Goal: Transaction & Acquisition: Purchase product/service

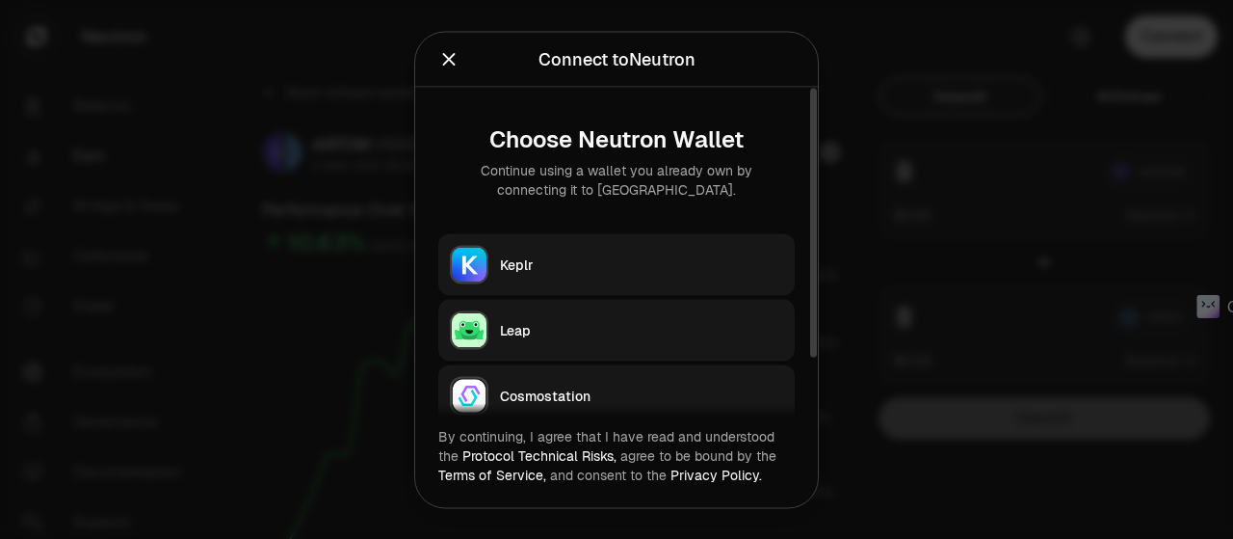
click at [668, 255] on div "Keplr" at bounding box center [641, 263] width 283 height 19
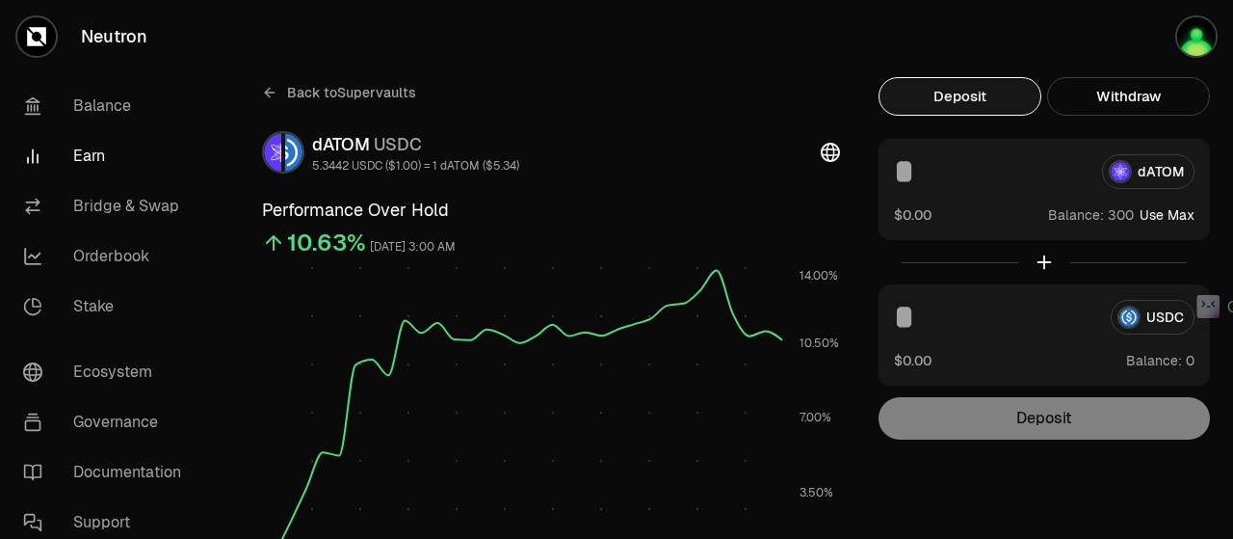
click at [1183, 215] on button "Use Max" at bounding box center [1167, 214] width 55 height 19
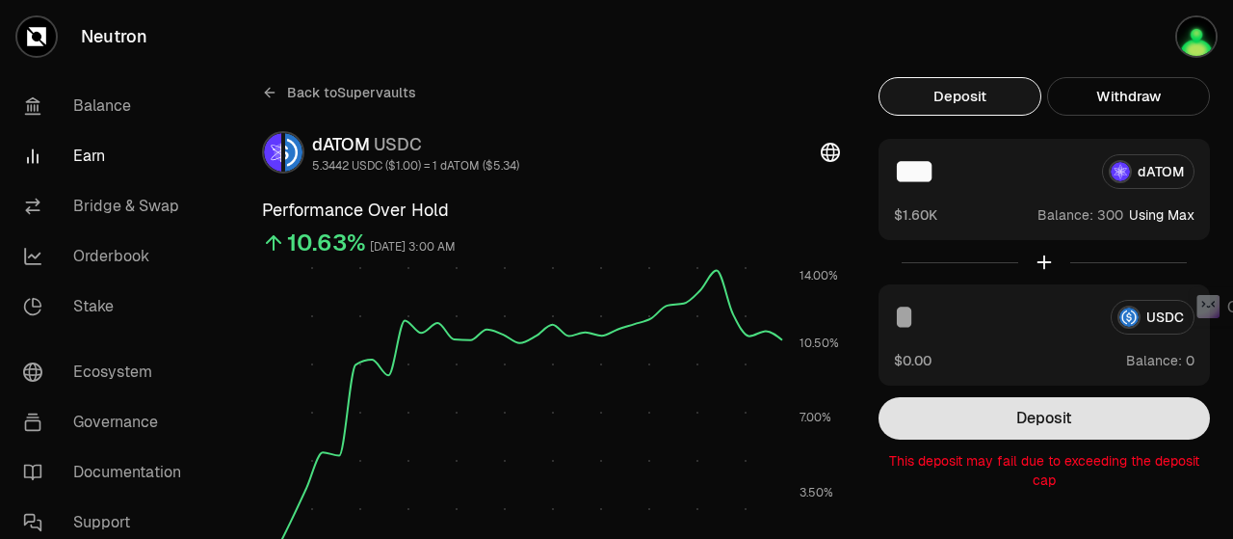
click at [1048, 434] on button "Deposit" at bounding box center [1044, 418] width 331 height 42
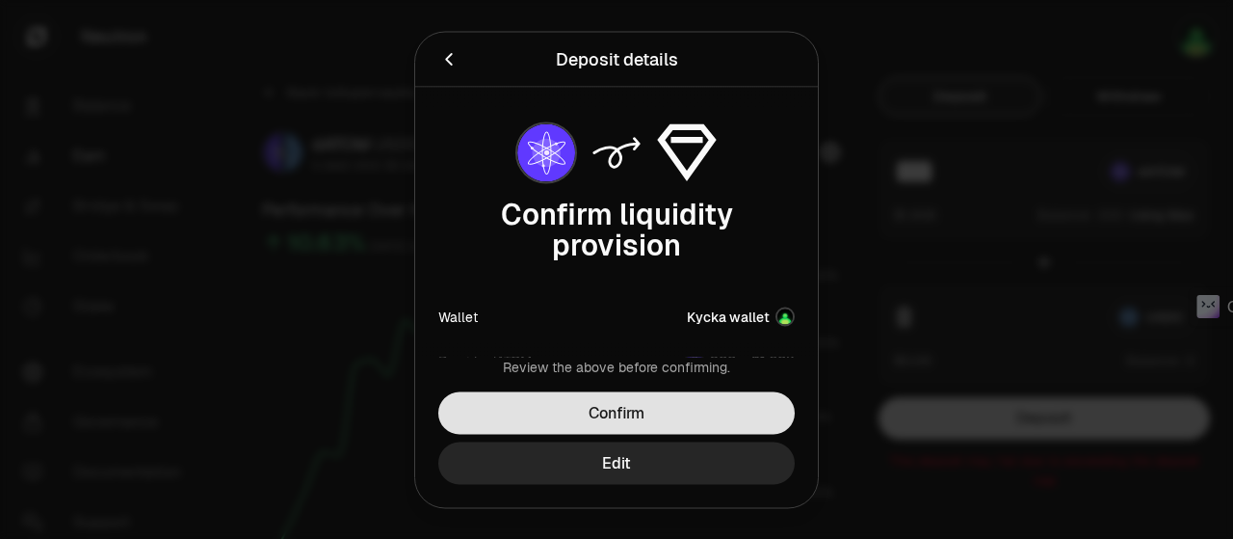
click at [640, 411] on button "Confirm" at bounding box center [616, 412] width 357 height 42
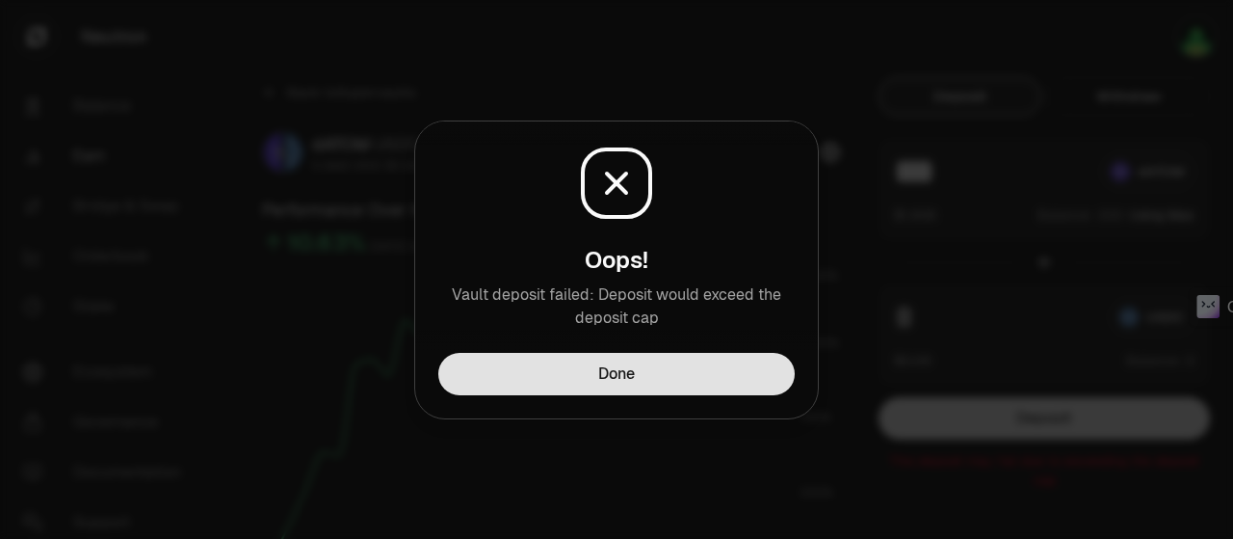
click at [652, 372] on button "Done" at bounding box center [616, 374] width 357 height 42
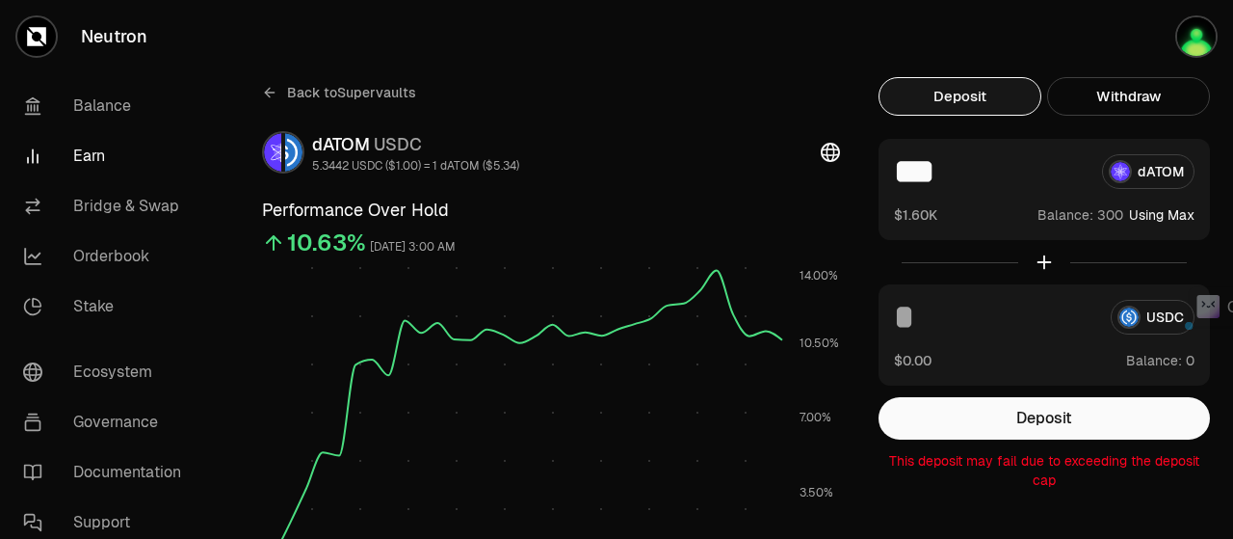
drag, startPoint x: 941, startPoint y: 170, endPoint x: 904, endPoint y: 172, distance: 36.7
click at [904, 172] on input "***" at bounding box center [990, 171] width 193 height 35
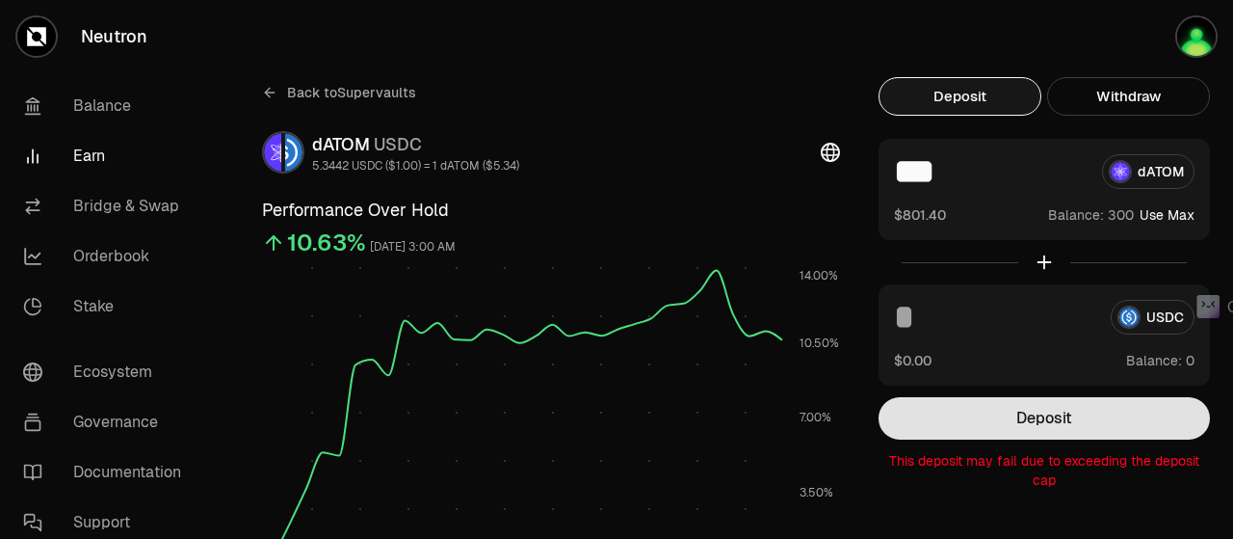
type input "***"
click at [961, 406] on button "Deposit" at bounding box center [1044, 418] width 331 height 42
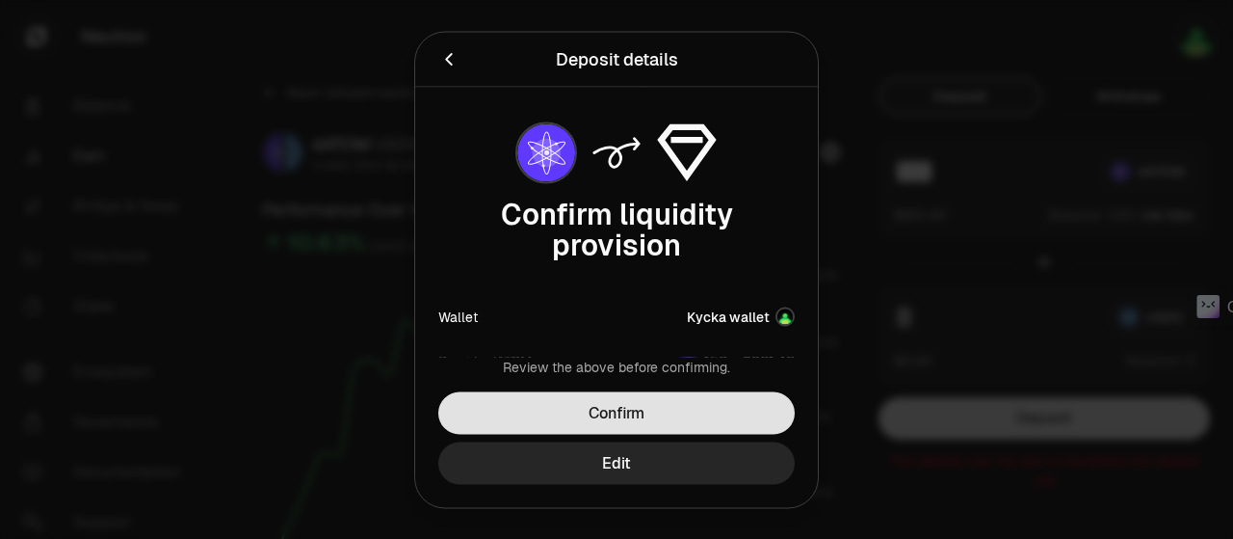
click at [710, 413] on button "Confirm" at bounding box center [616, 412] width 357 height 42
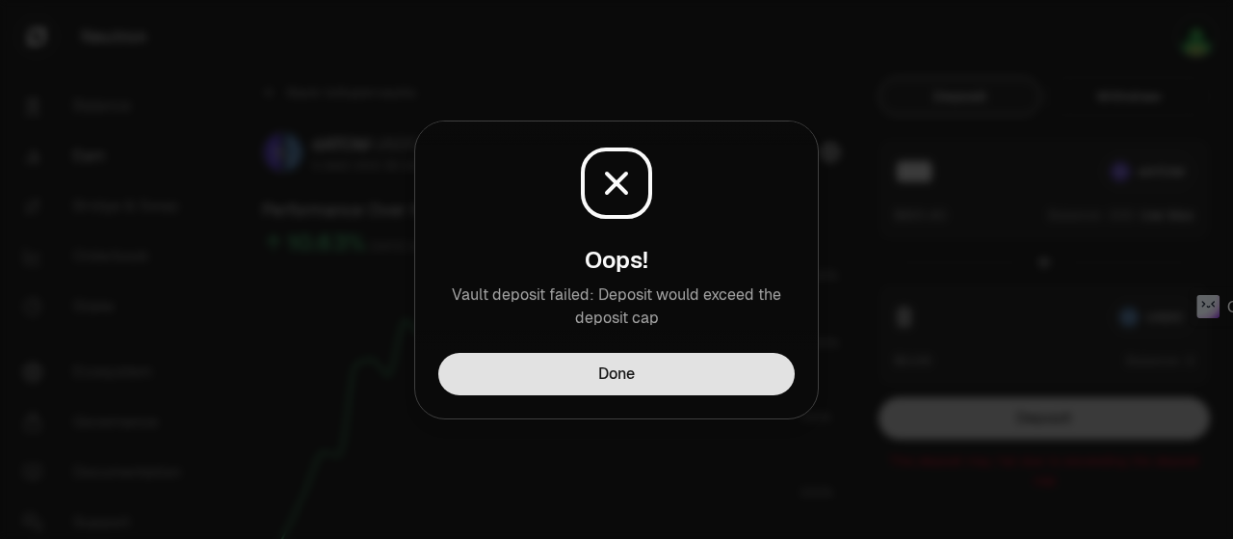
click at [702, 386] on button "Done" at bounding box center [616, 374] width 357 height 42
